Goal: Information Seeking & Learning: Learn about a topic

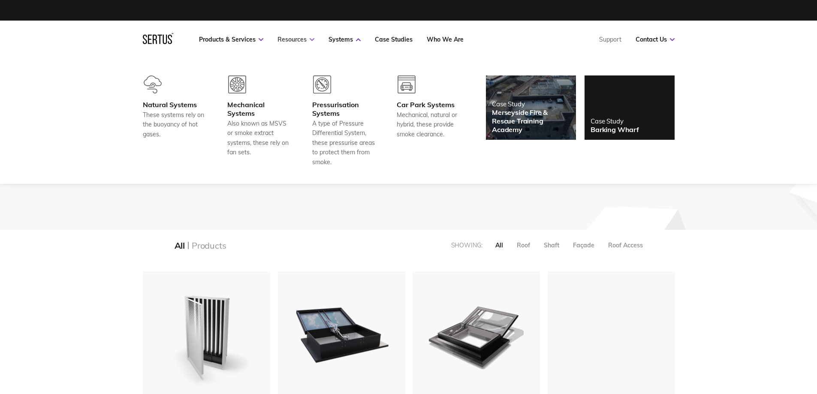
scroll to position [1133, 545]
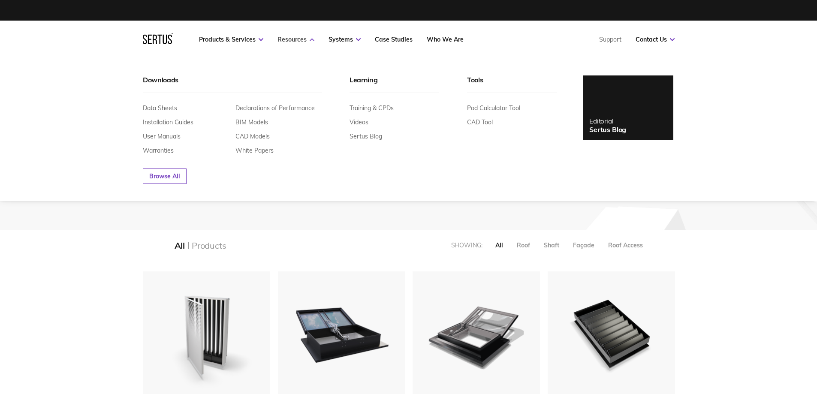
click at [310, 39] on icon at bounding box center [312, 39] width 5 height 3
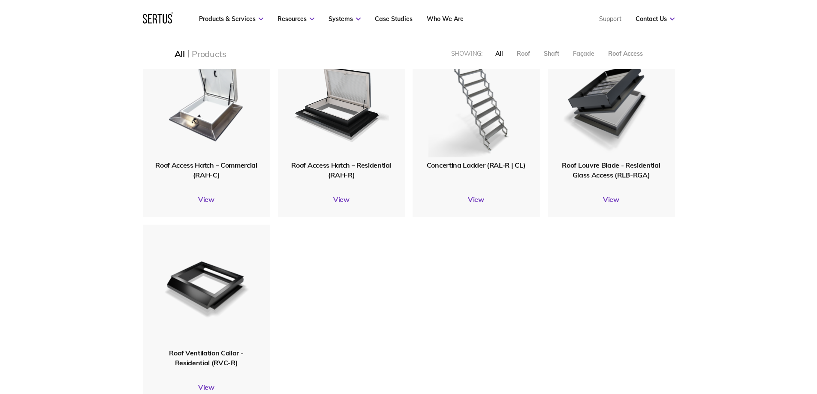
scroll to position [987, 0]
click at [343, 170] on span "Roof Access Hatch – Residential (RAH-R)" at bounding box center [341, 169] width 100 height 18
click at [345, 202] on link "View" at bounding box center [341, 199] width 127 height 9
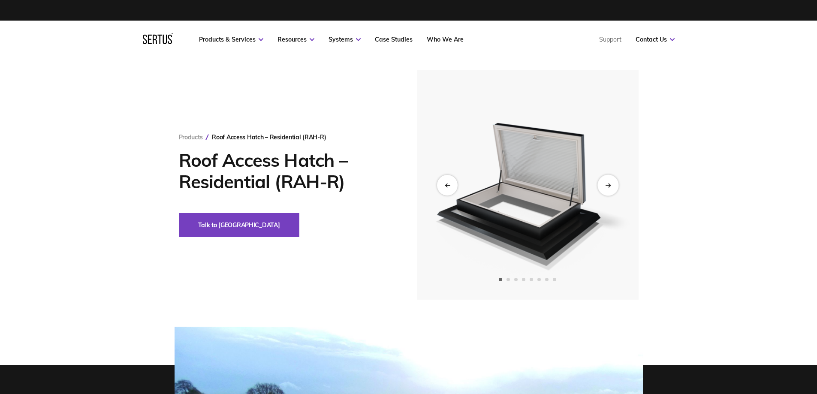
click at [610, 187] on icon "Next slide" at bounding box center [608, 185] width 6 height 5
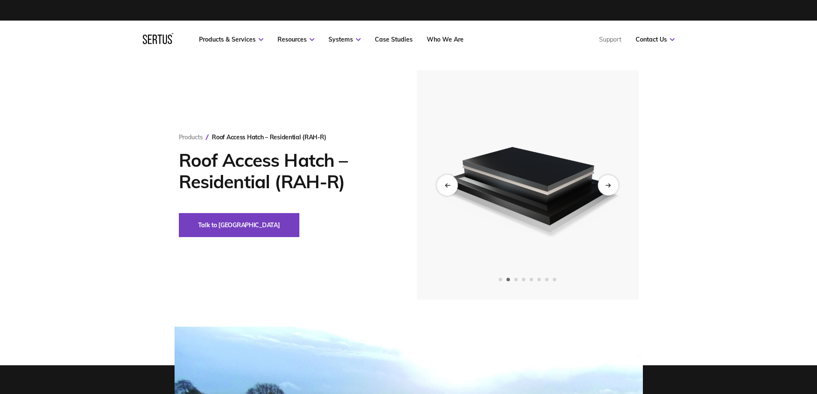
click at [457, 184] on div "Previous slide" at bounding box center [447, 185] width 21 height 21
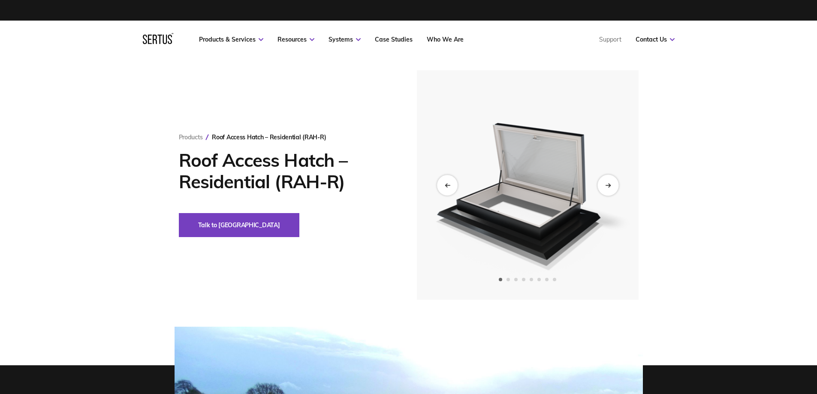
click at [607, 181] on div "Next slide" at bounding box center [608, 185] width 21 height 21
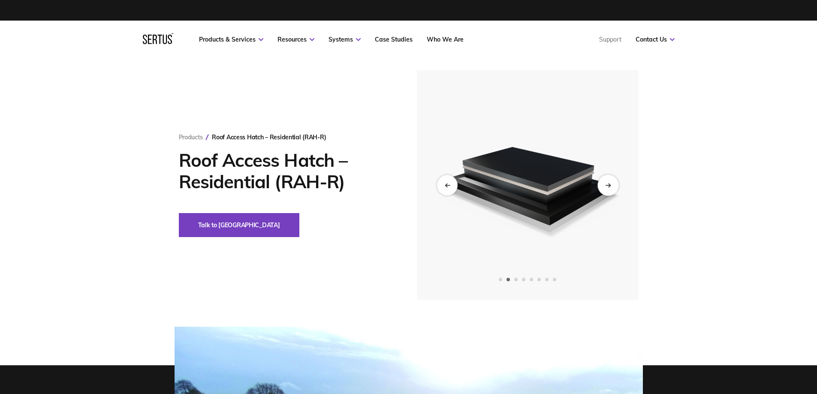
click at [610, 185] on icon "Next slide" at bounding box center [607, 185] width 5 height 0
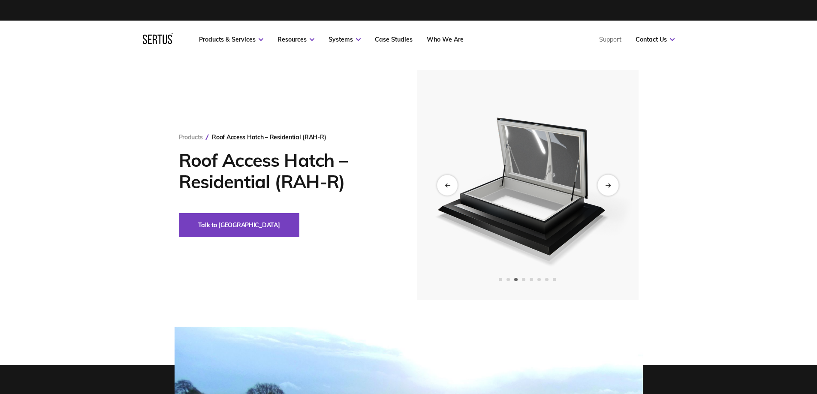
click at [610, 185] on icon "Next slide" at bounding box center [607, 185] width 5 height 0
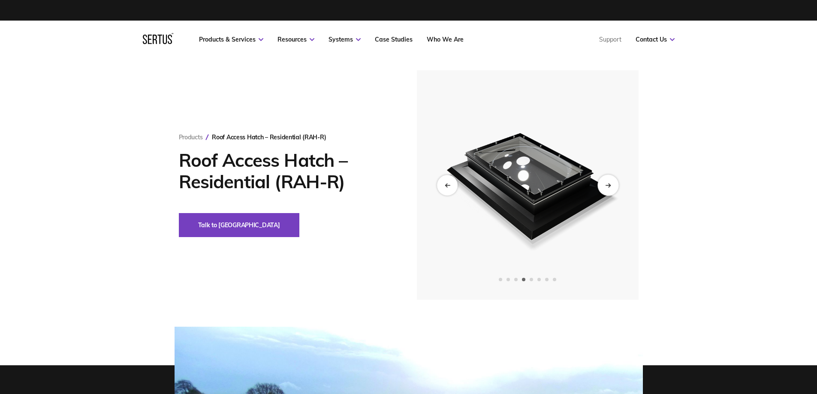
click at [610, 185] on icon "Next slide" at bounding box center [607, 185] width 5 height 0
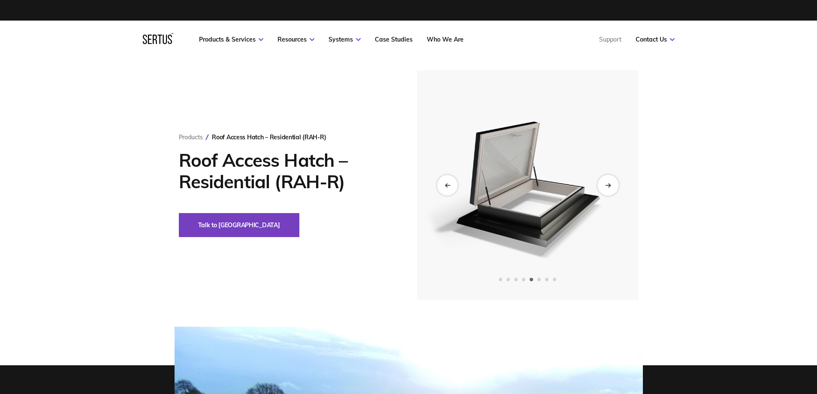
click at [610, 185] on icon "Next slide" at bounding box center [607, 185] width 5 height 0
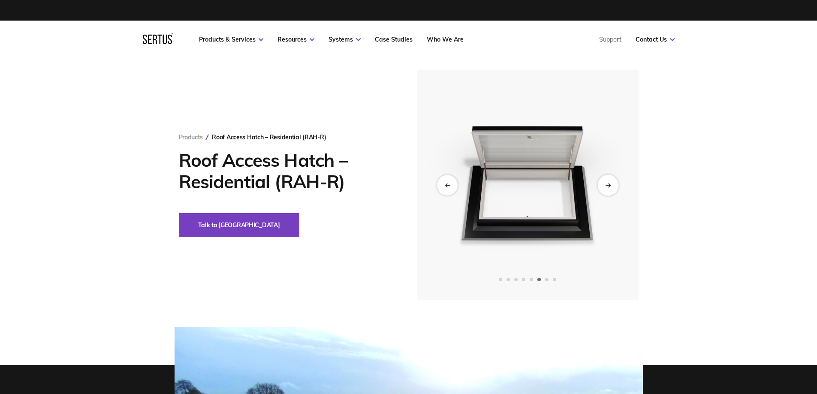
click at [610, 185] on icon "Next slide" at bounding box center [607, 185] width 5 height 0
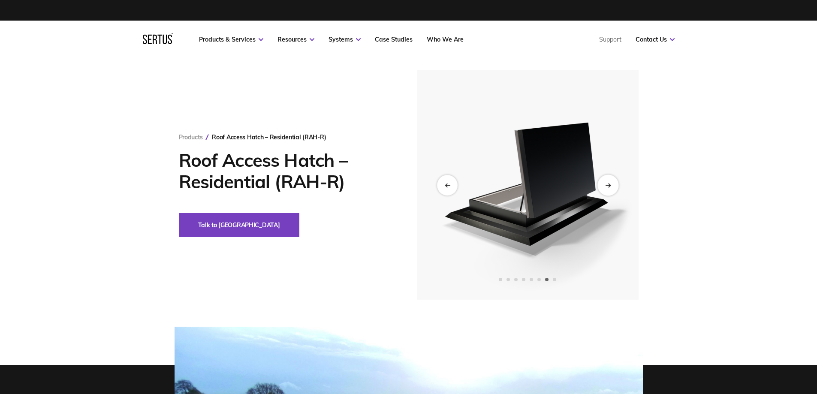
click at [610, 185] on icon "Next slide" at bounding box center [607, 185] width 5 height 0
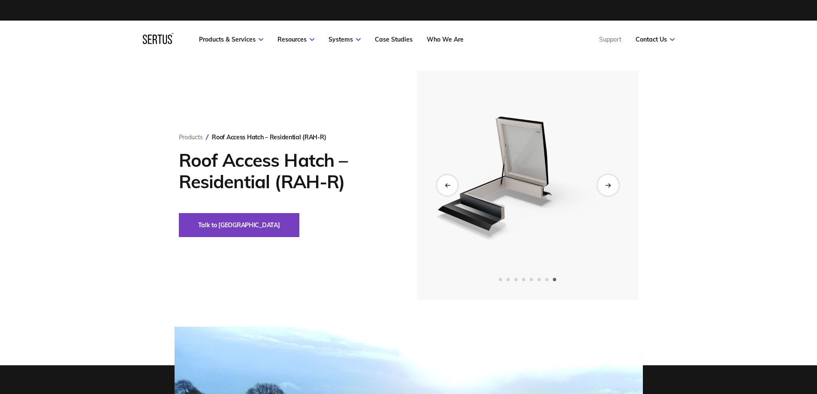
click at [610, 185] on icon "Next slide" at bounding box center [607, 185] width 5 height 0
